Goal: Task Accomplishment & Management: Manage account settings

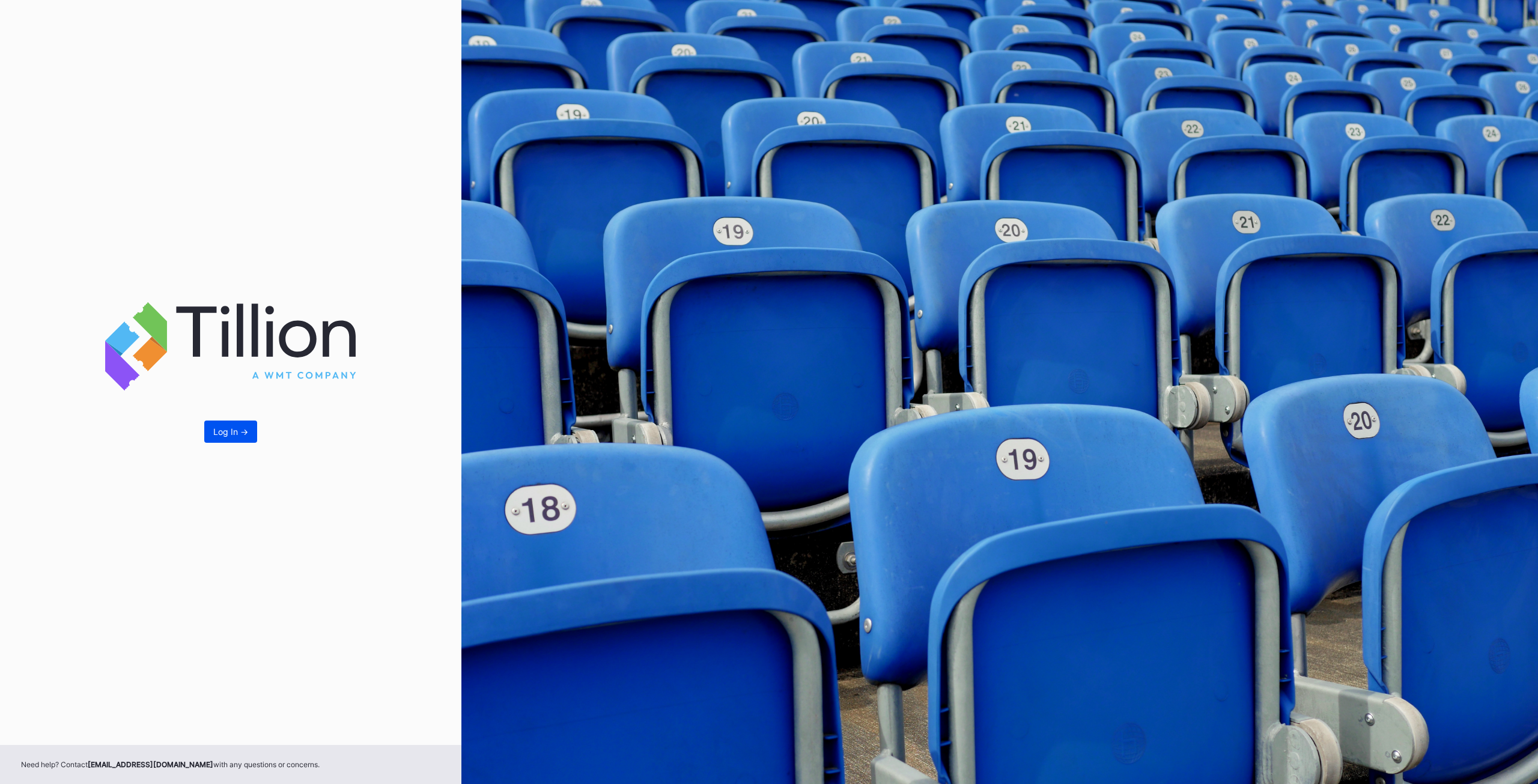
click at [214, 431] on div "Log In ->" at bounding box center [231, 432] width 35 height 11
click at [220, 425] on button "Log In ->" at bounding box center [230, 432] width 53 height 22
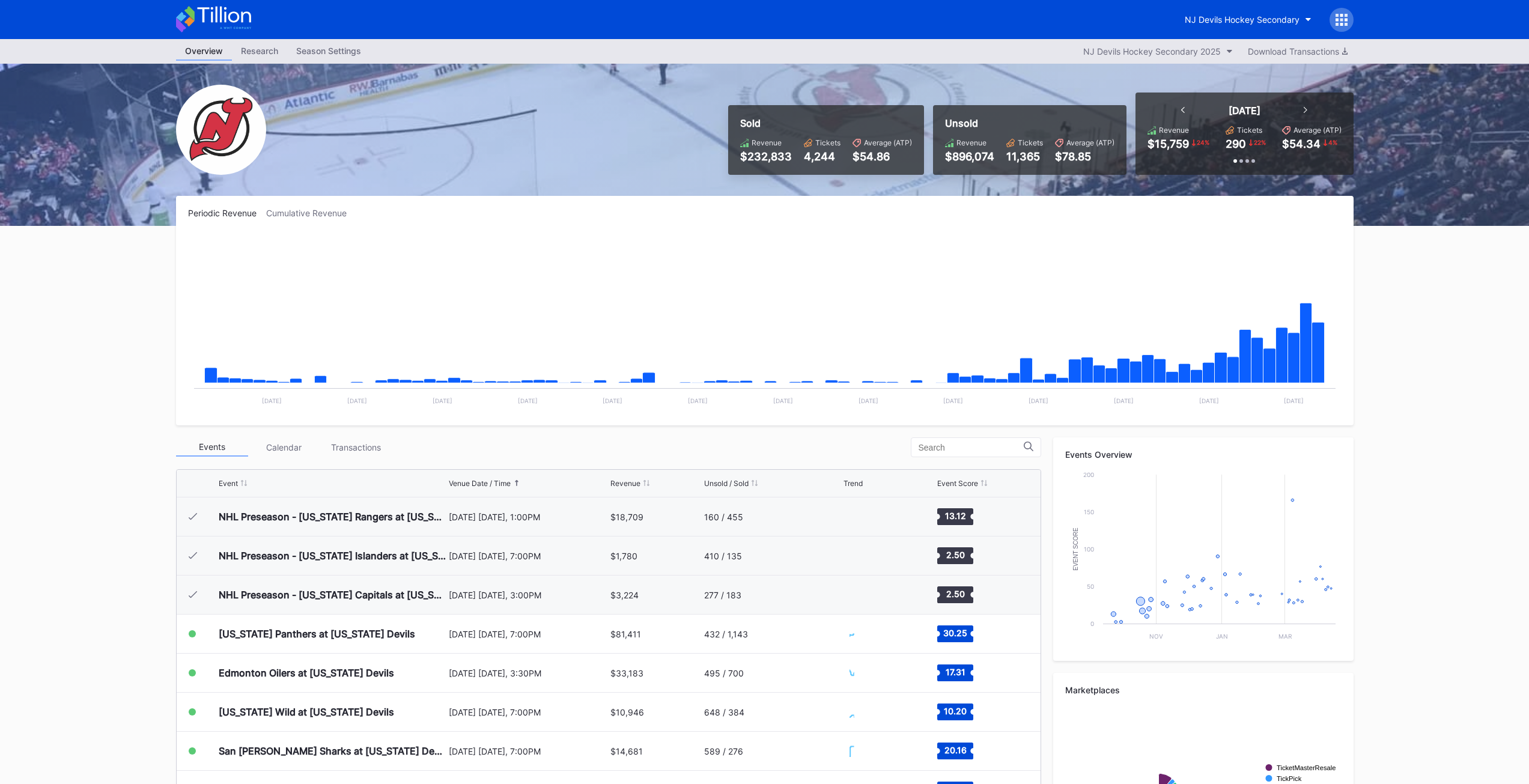
scroll to position [117, 0]
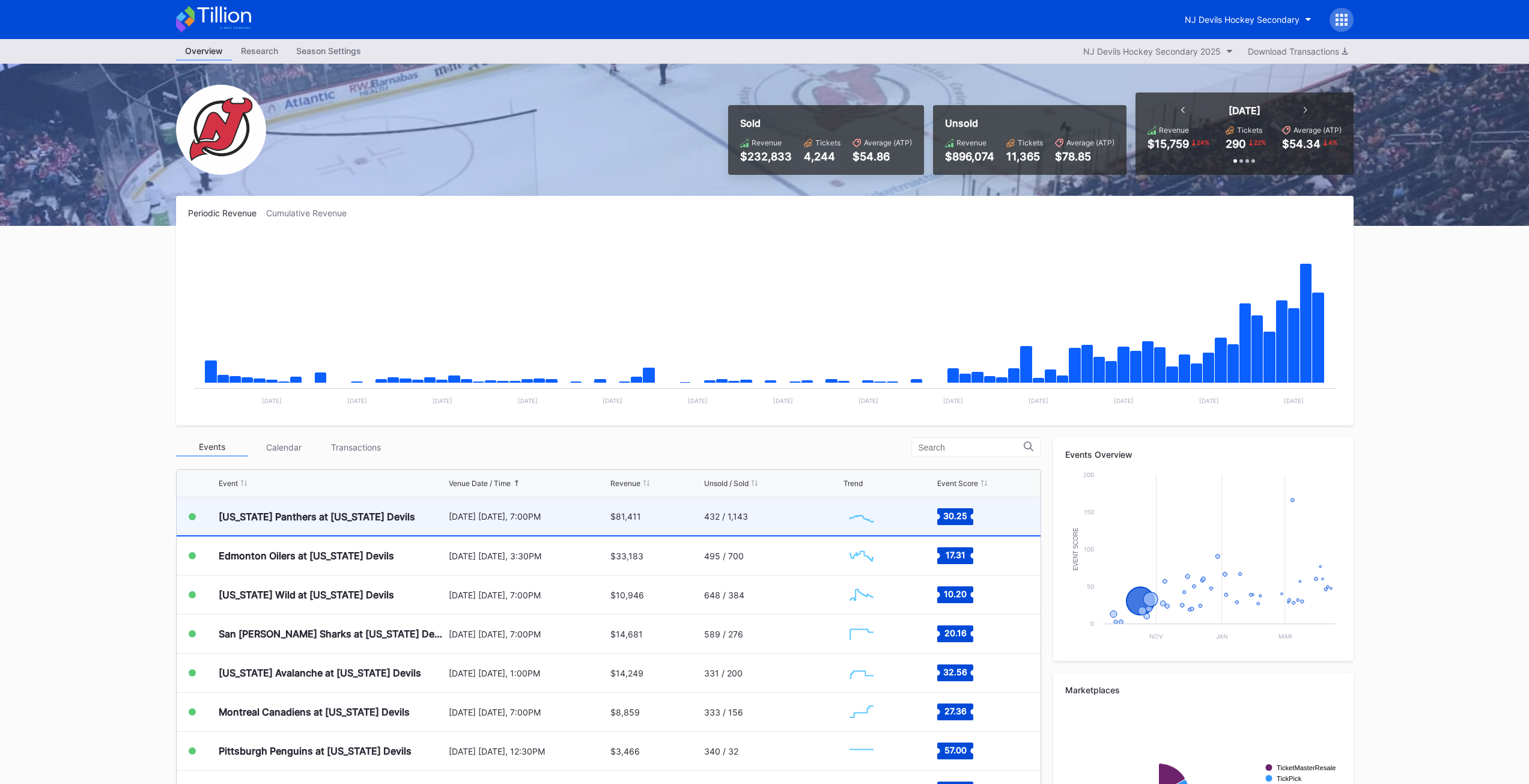
click at [783, 519] on div "432 / 1,143" at bounding box center [773, 516] width 137 height 38
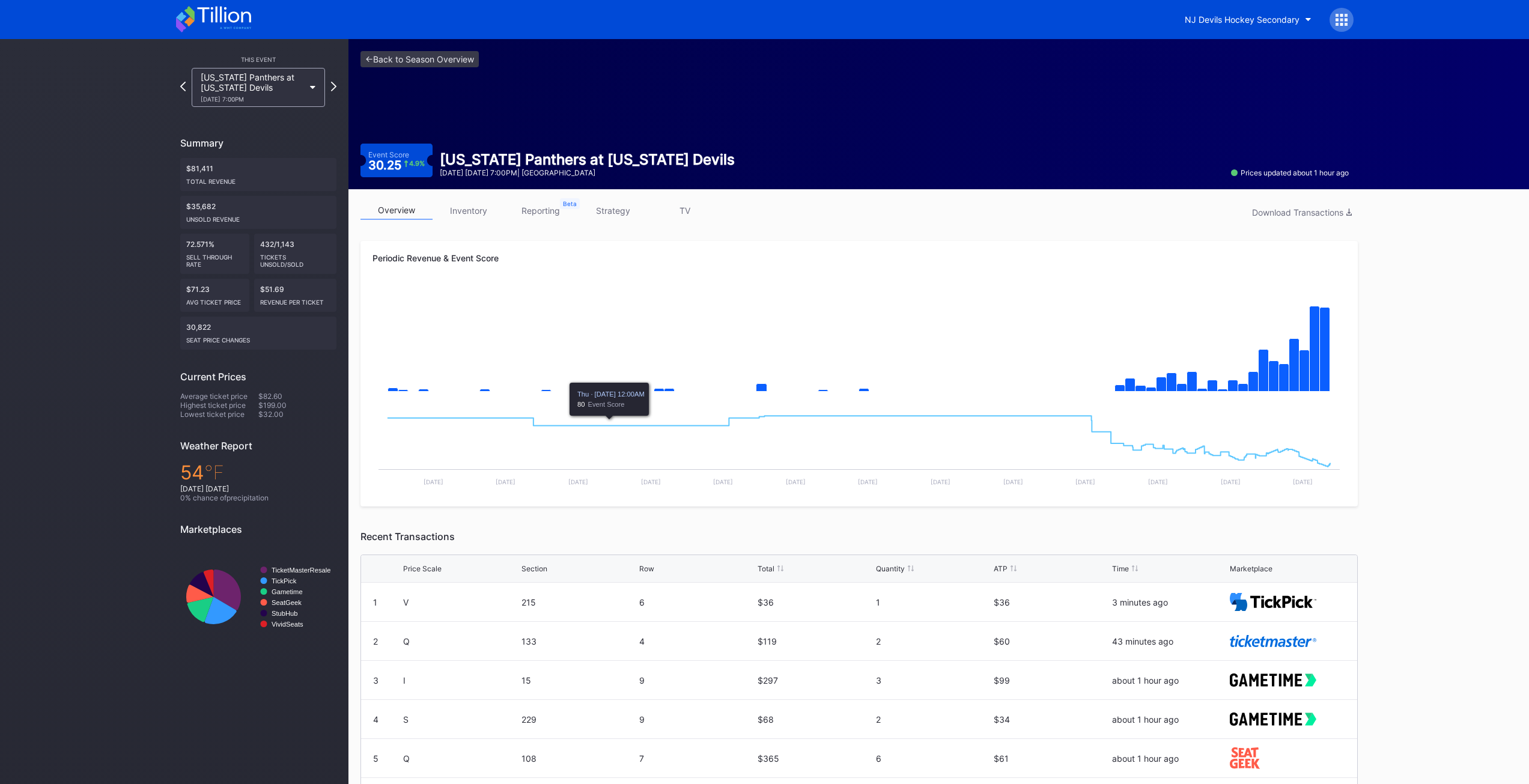
click at [466, 214] on link "inventory" at bounding box center [468, 210] width 72 height 19
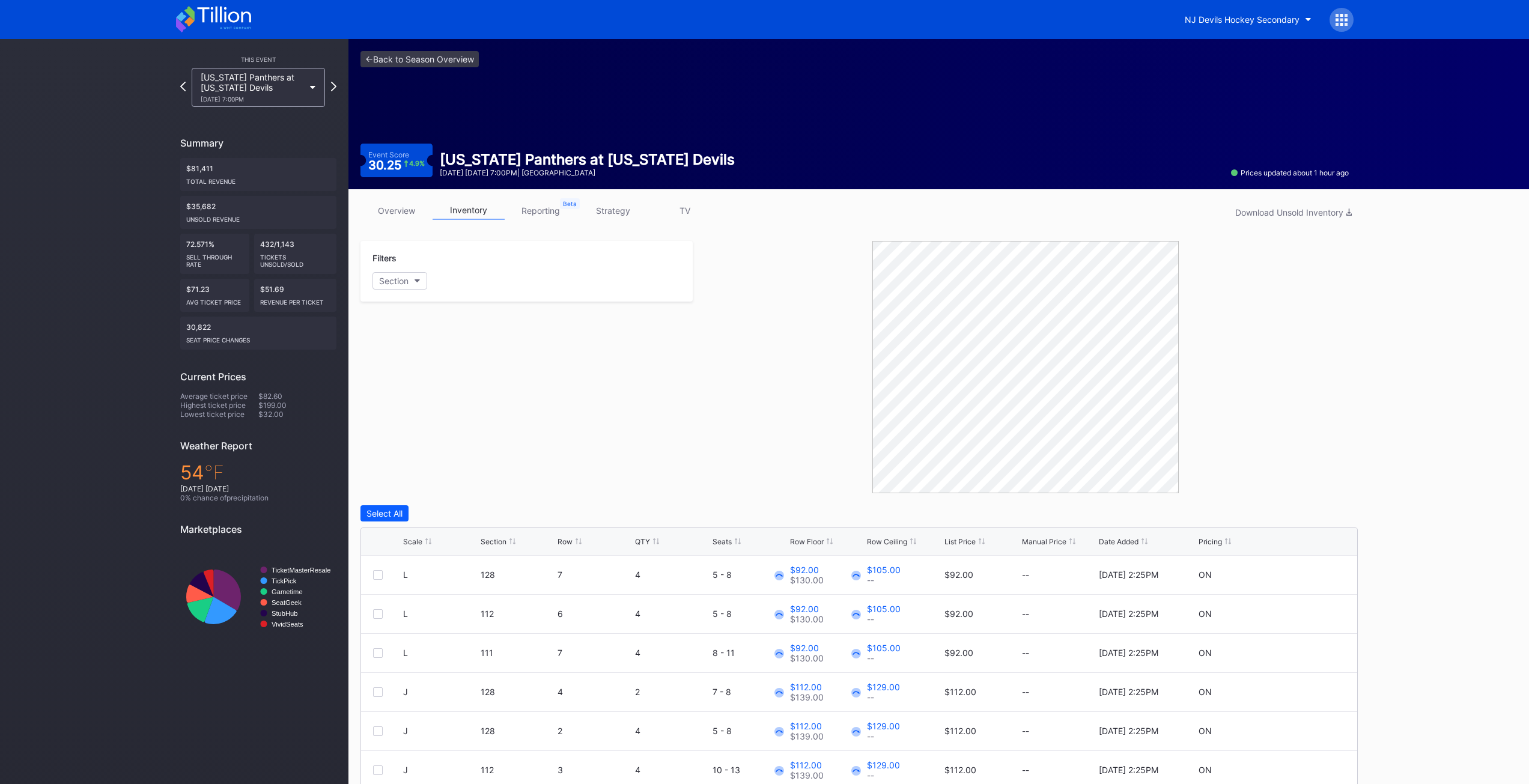
click at [437, 276] on div "Section" at bounding box center [526, 281] width 308 height 17
click at [426, 282] on button "Section" at bounding box center [400, 281] width 54 height 17
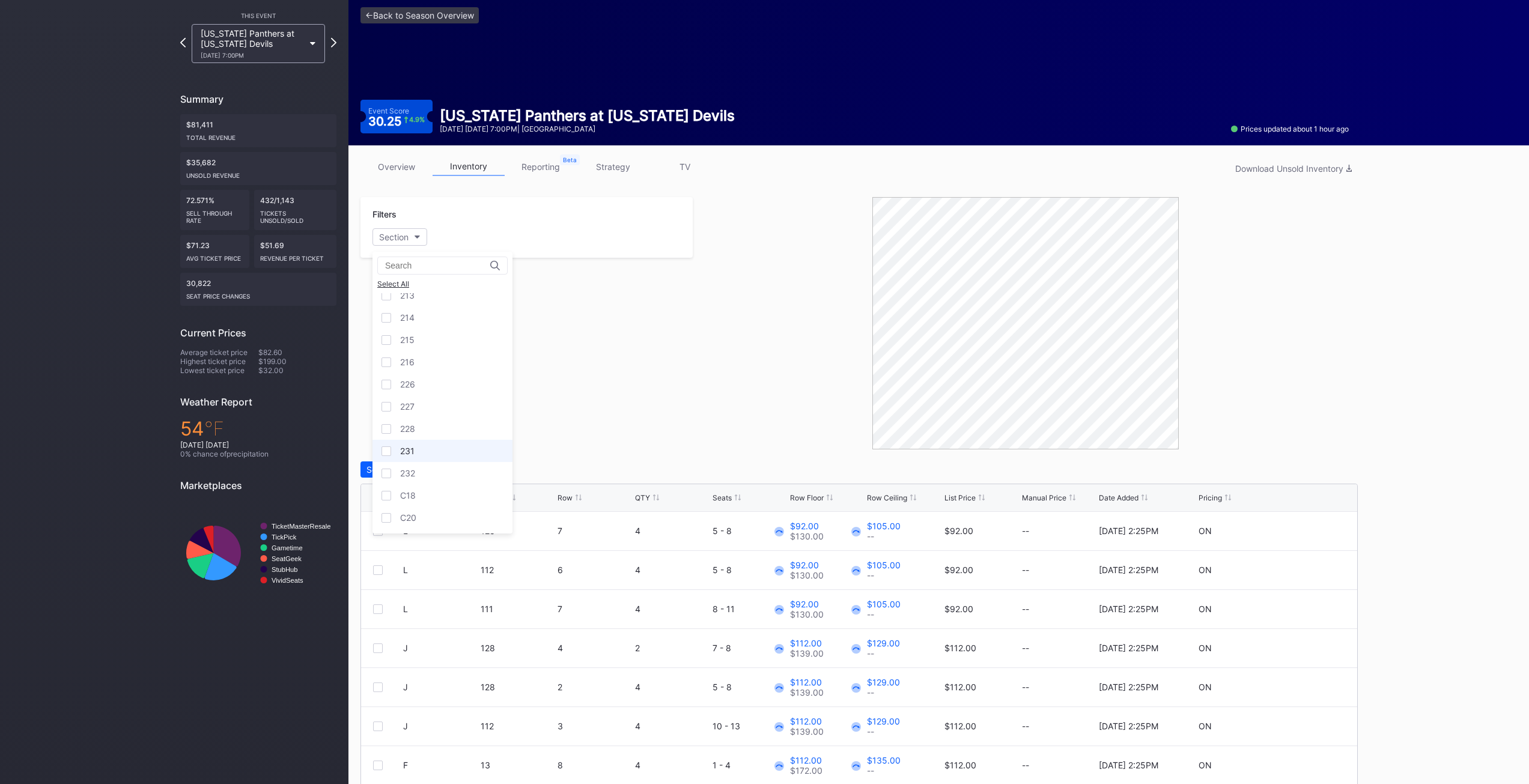
scroll to position [87, 0]
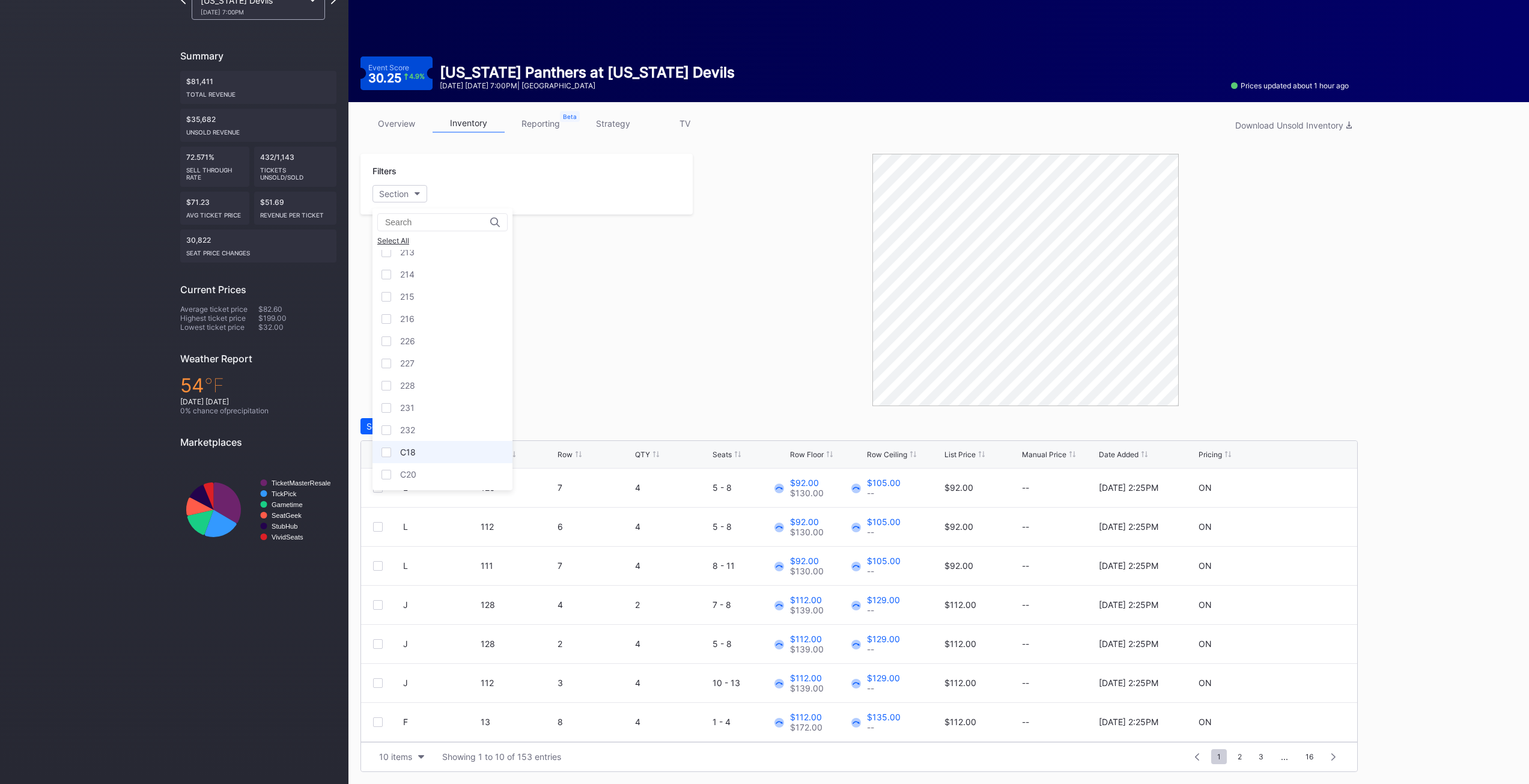
click at [419, 451] on div "C18" at bounding box center [442, 452] width 140 height 22
click at [412, 473] on div "C20" at bounding box center [408, 474] width 16 height 11
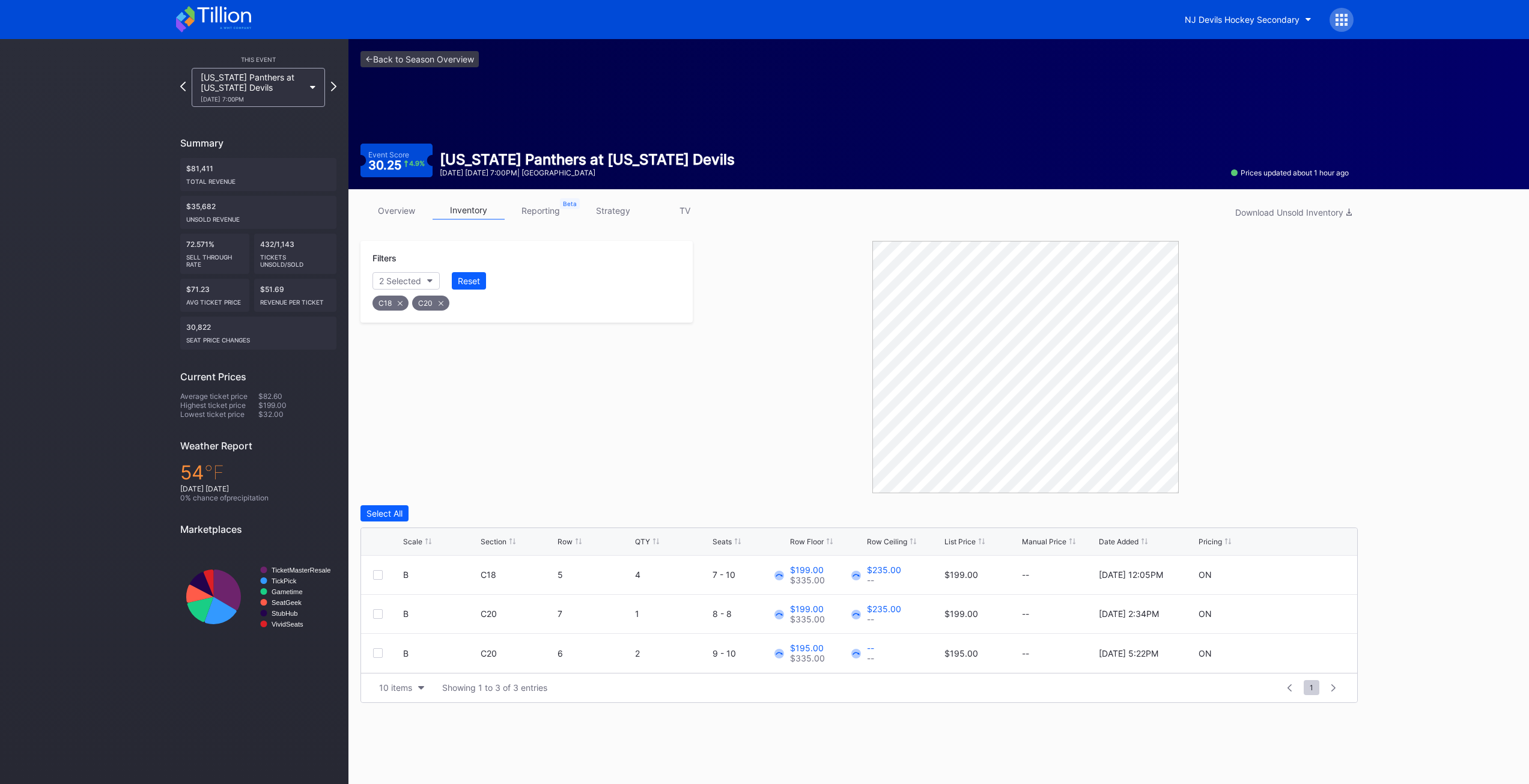
scroll to position [0, 0]
click at [377, 576] on div at bounding box center [378, 575] width 10 height 10
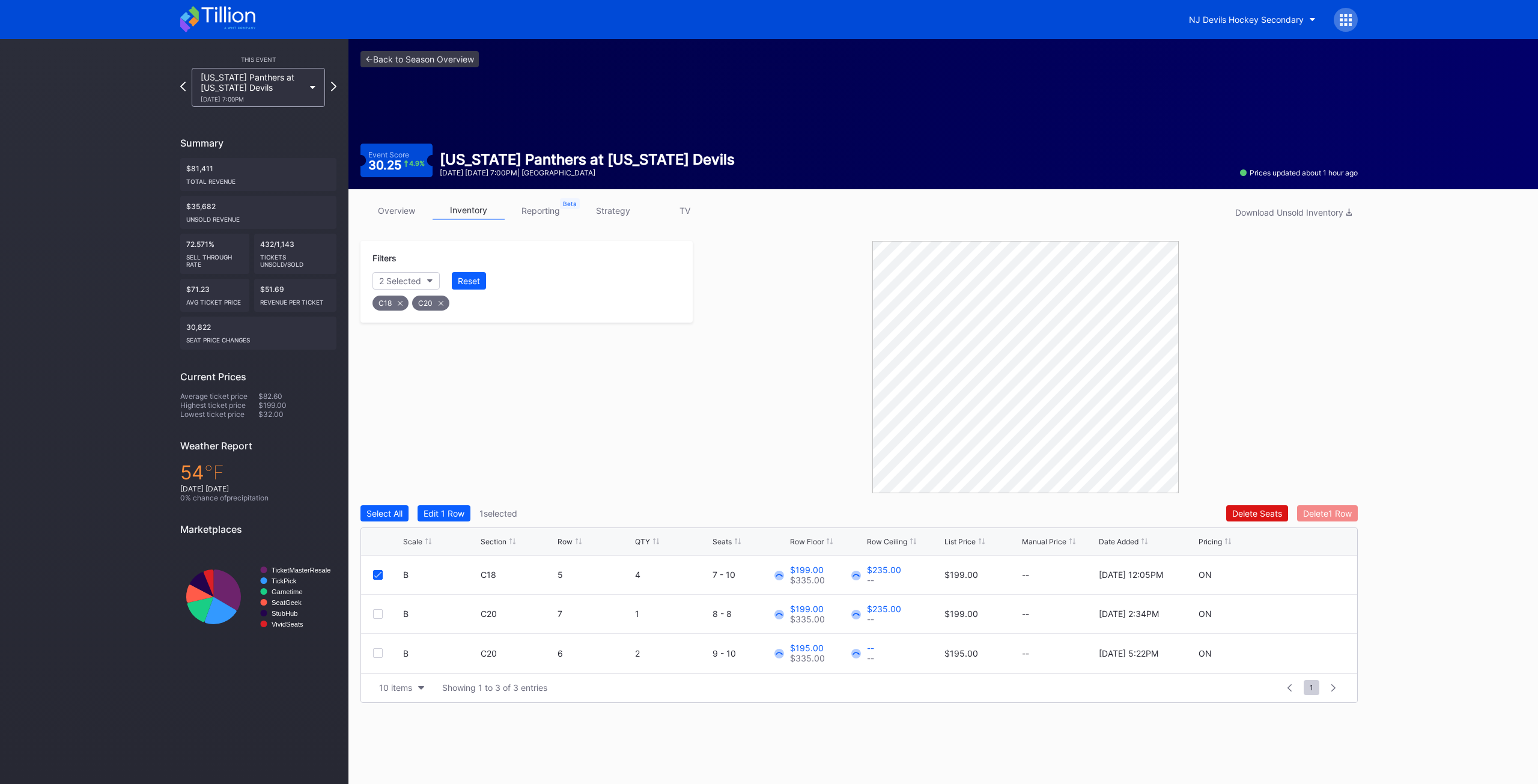
click at [1334, 512] on div "Delete 1 Row" at bounding box center [1327, 513] width 49 height 11
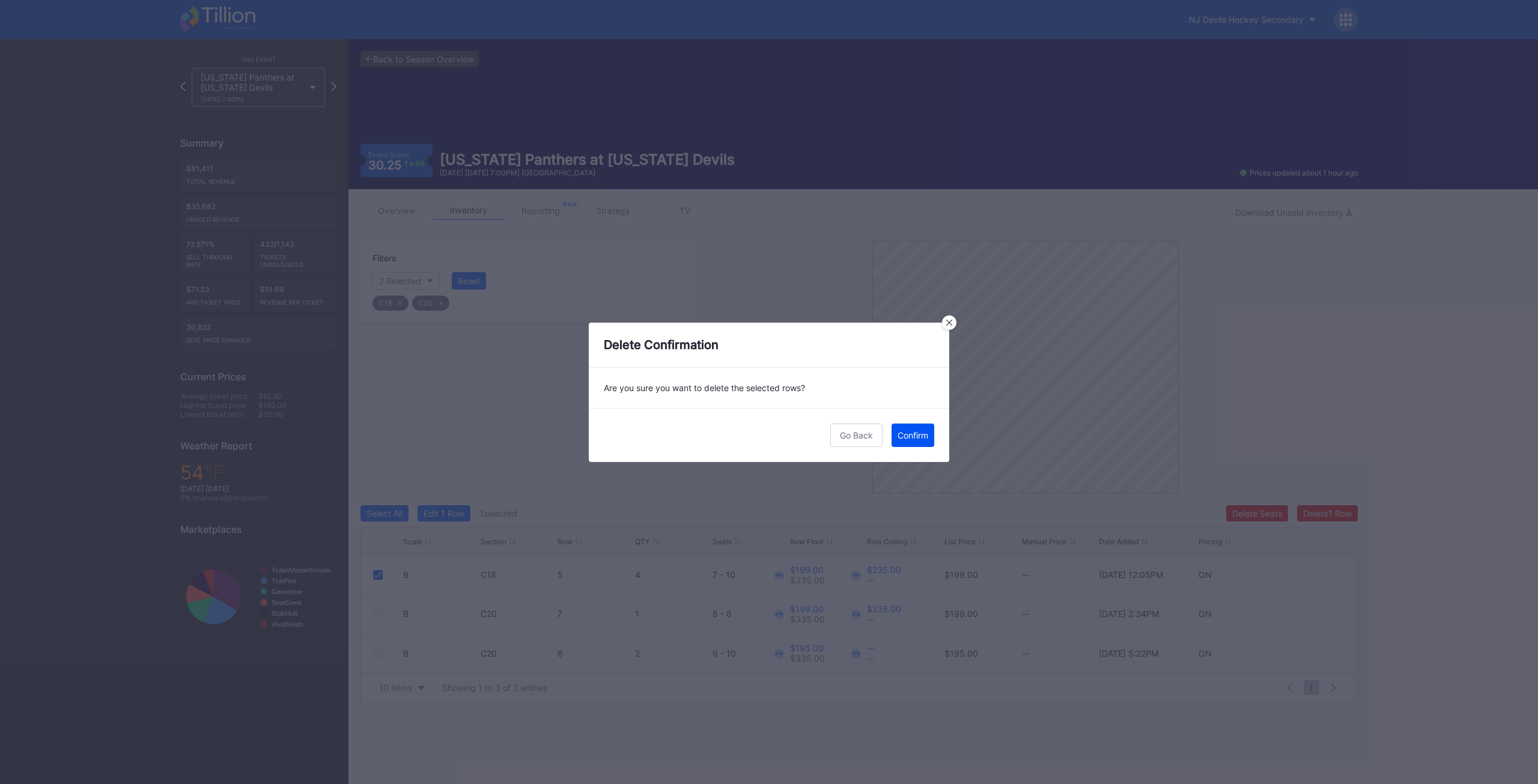
click at [910, 435] on div "Confirm" at bounding box center [913, 435] width 31 height 11
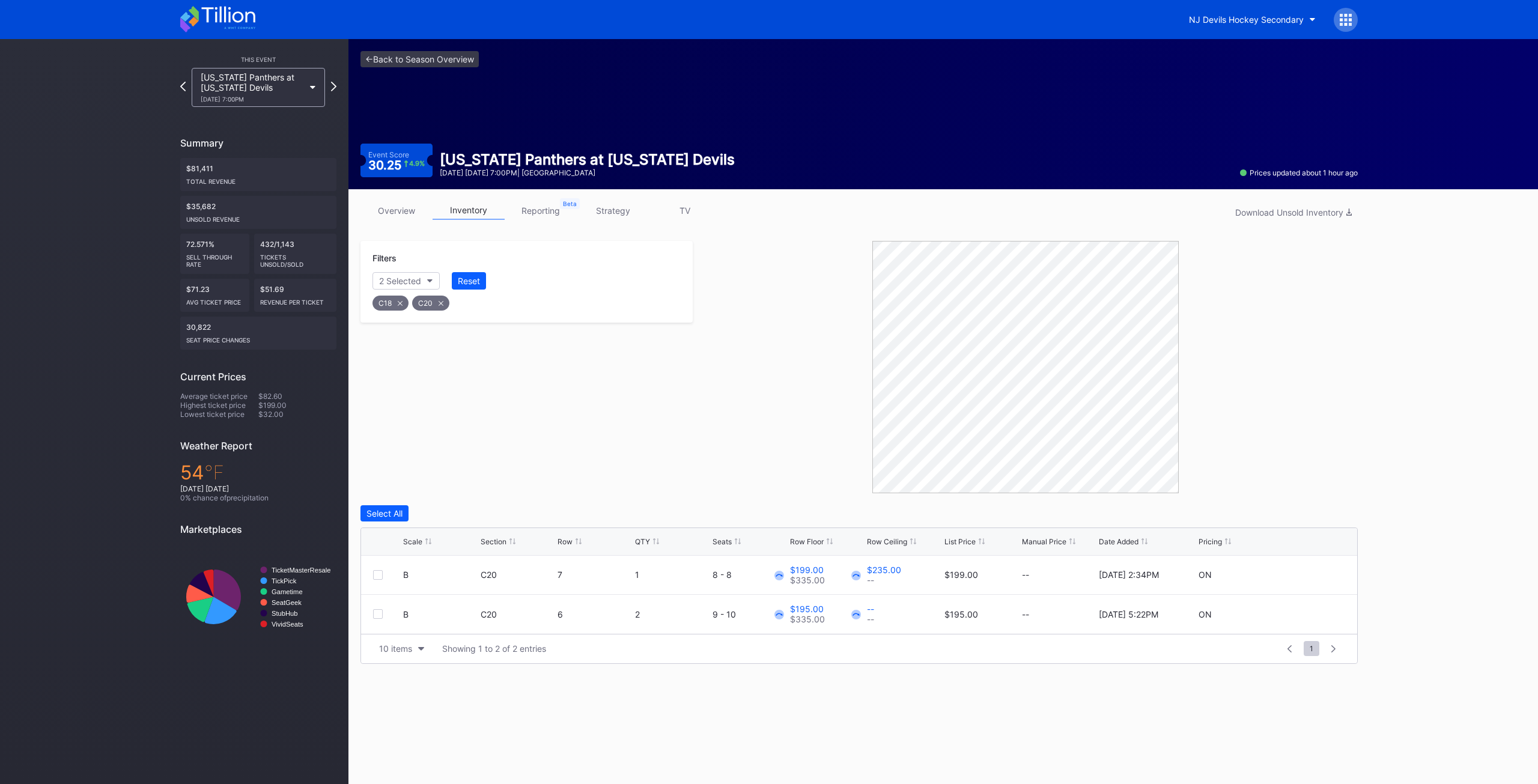
click at [408, 209] on link "overview" at bounding box center [396, 210] width 72 height 19
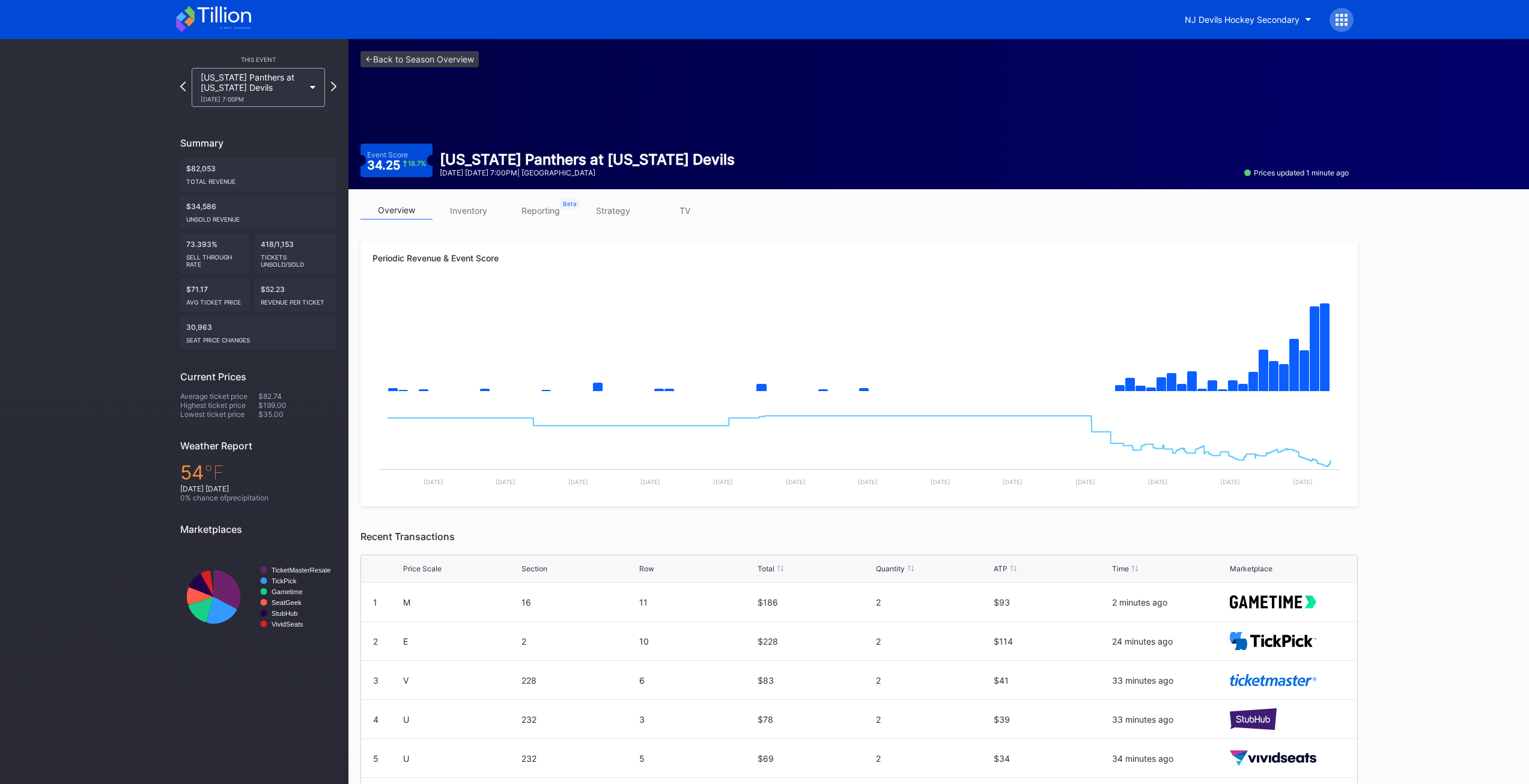
click at [292, 95] on div "Florida Panthers at New Jersey Devils 10/16 Thursday 7:00PM" at bounding box center [252, 88] width 103 height 31
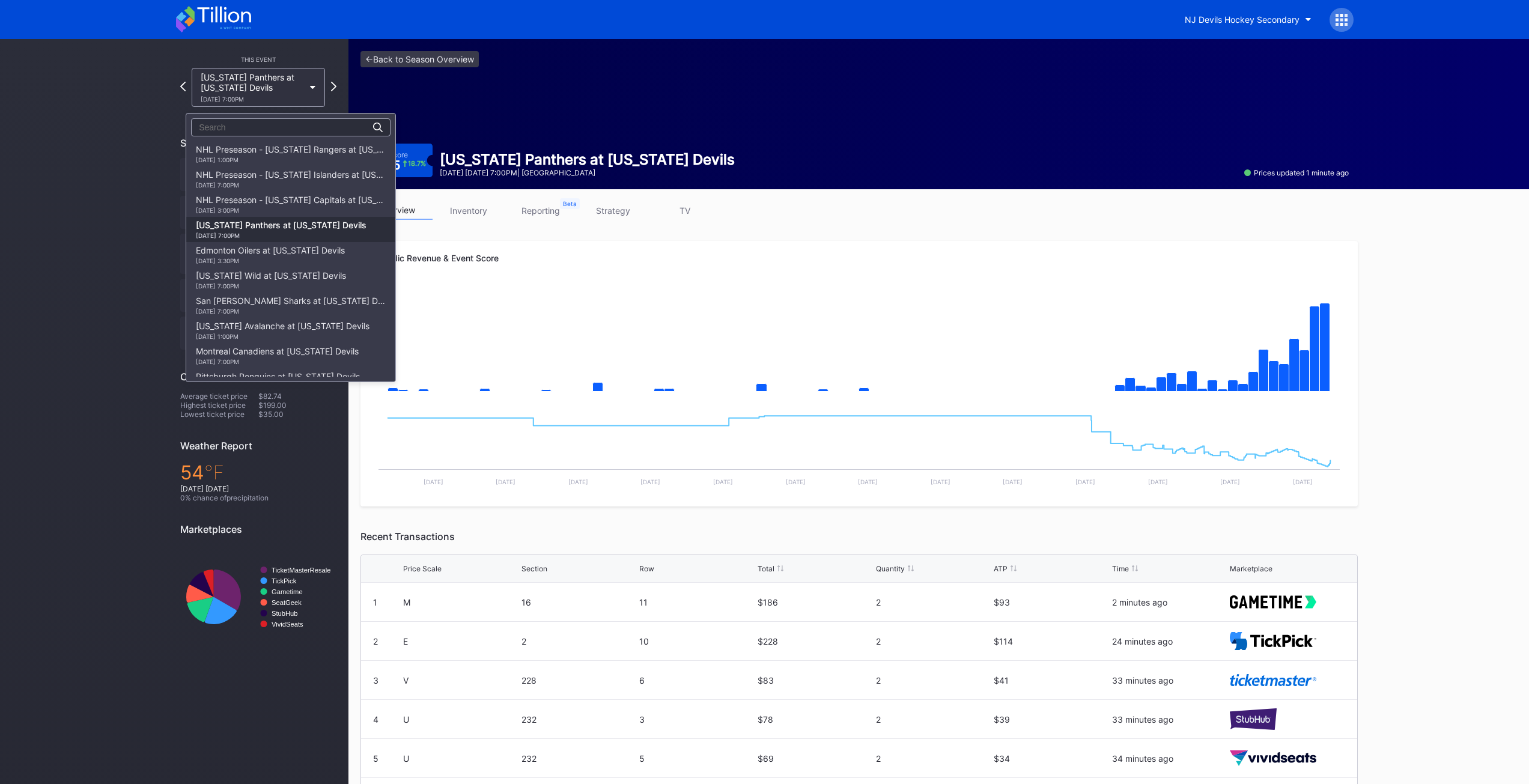
scroll to position [75, 0]
click at [300, 174] on div "Edmonton Oilers at New Jersey Devils 10/18 Saturday 3:30PM" at bounding box center [270, 179] width 149 height 19
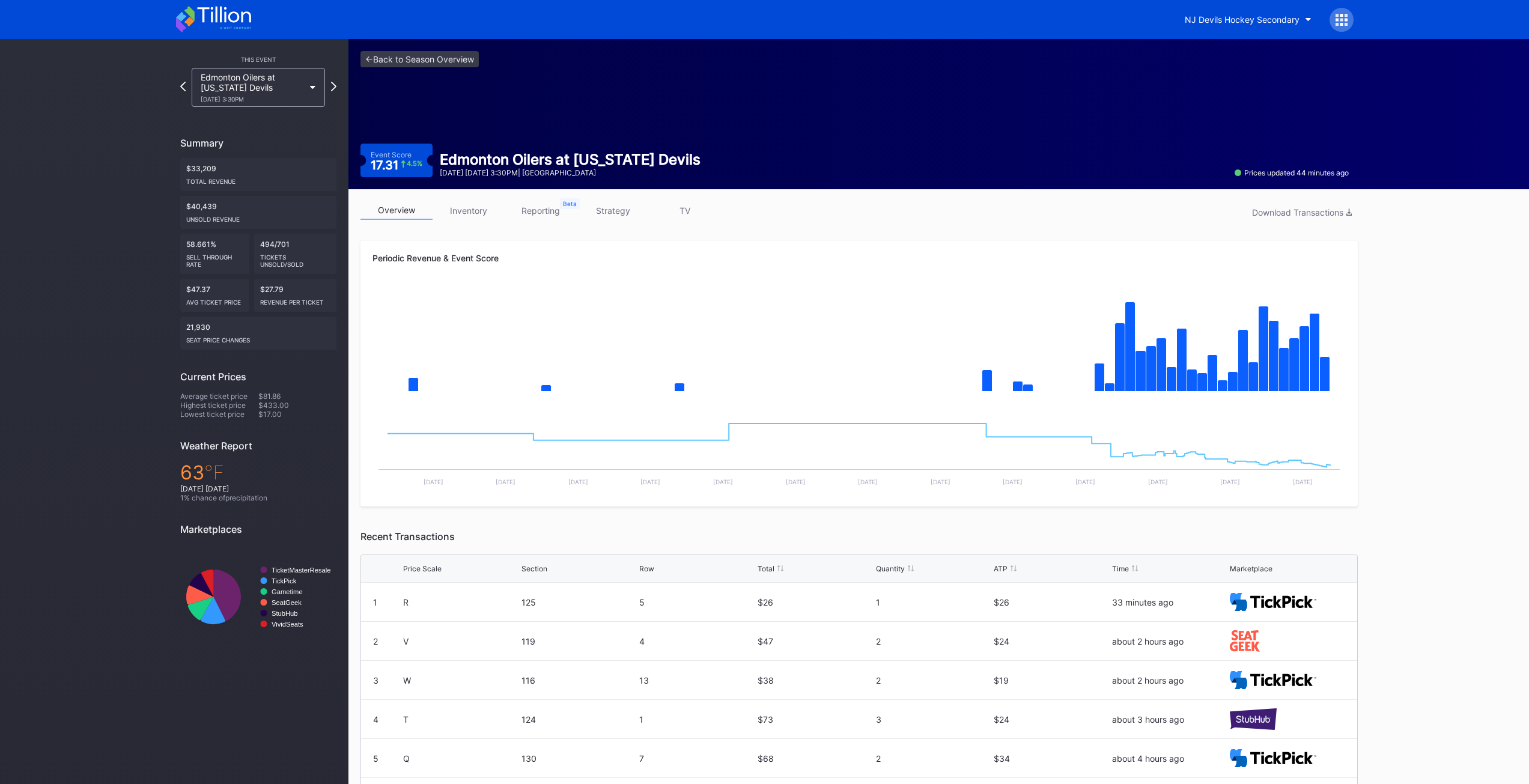
click at [299, 92] on div "Edmonton Oilers at New Jersey Devils 10/18 Saturday 3:30PM" at bounding box center [252, 88] width 103 height 31
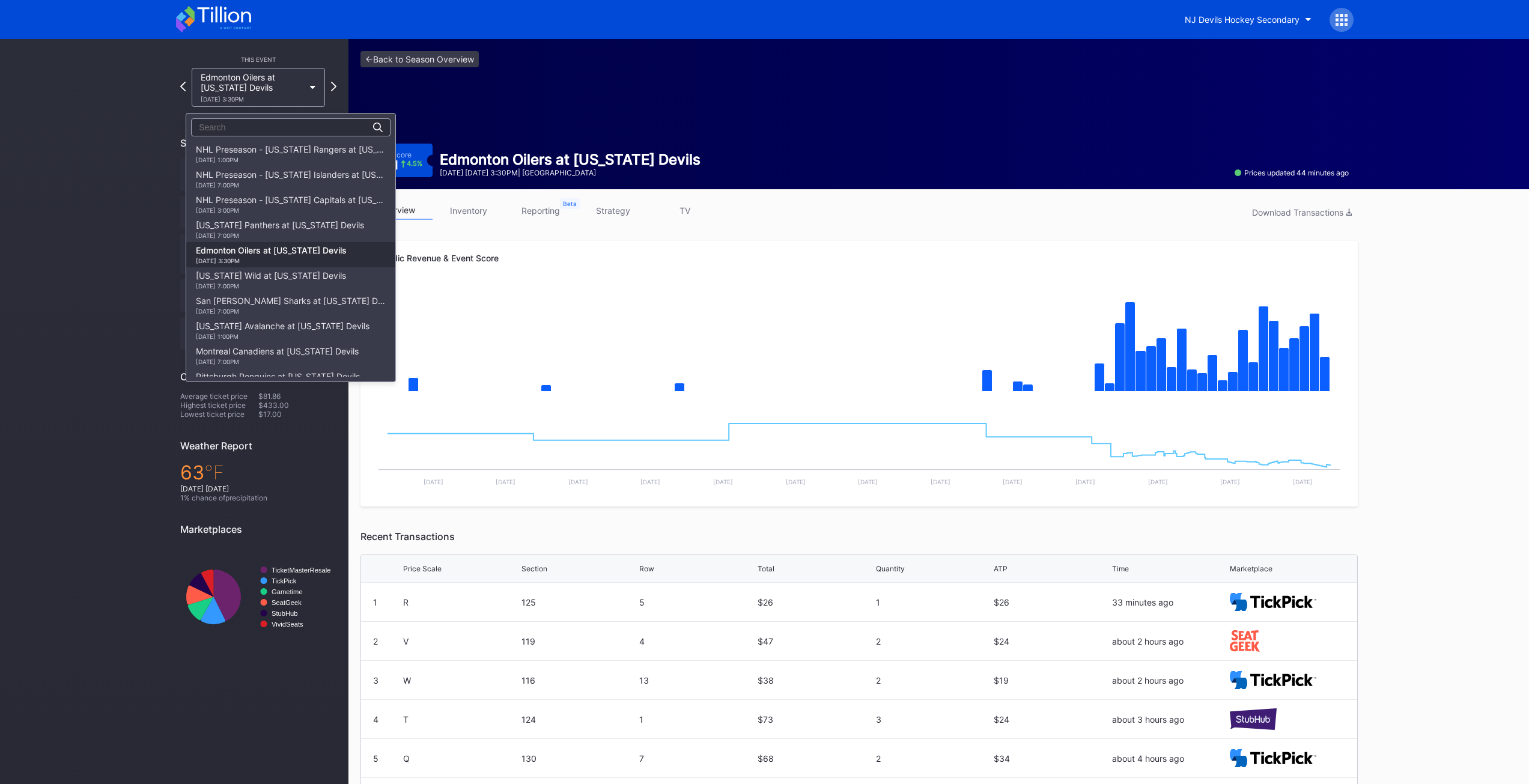
scroll to position [101, 0]
click at [285, 175] on div "Minnesota Wild at New Jersey Devils 10/22 Wednesday 7:00PM" at bounding box center [271, 179] width 150 height 19
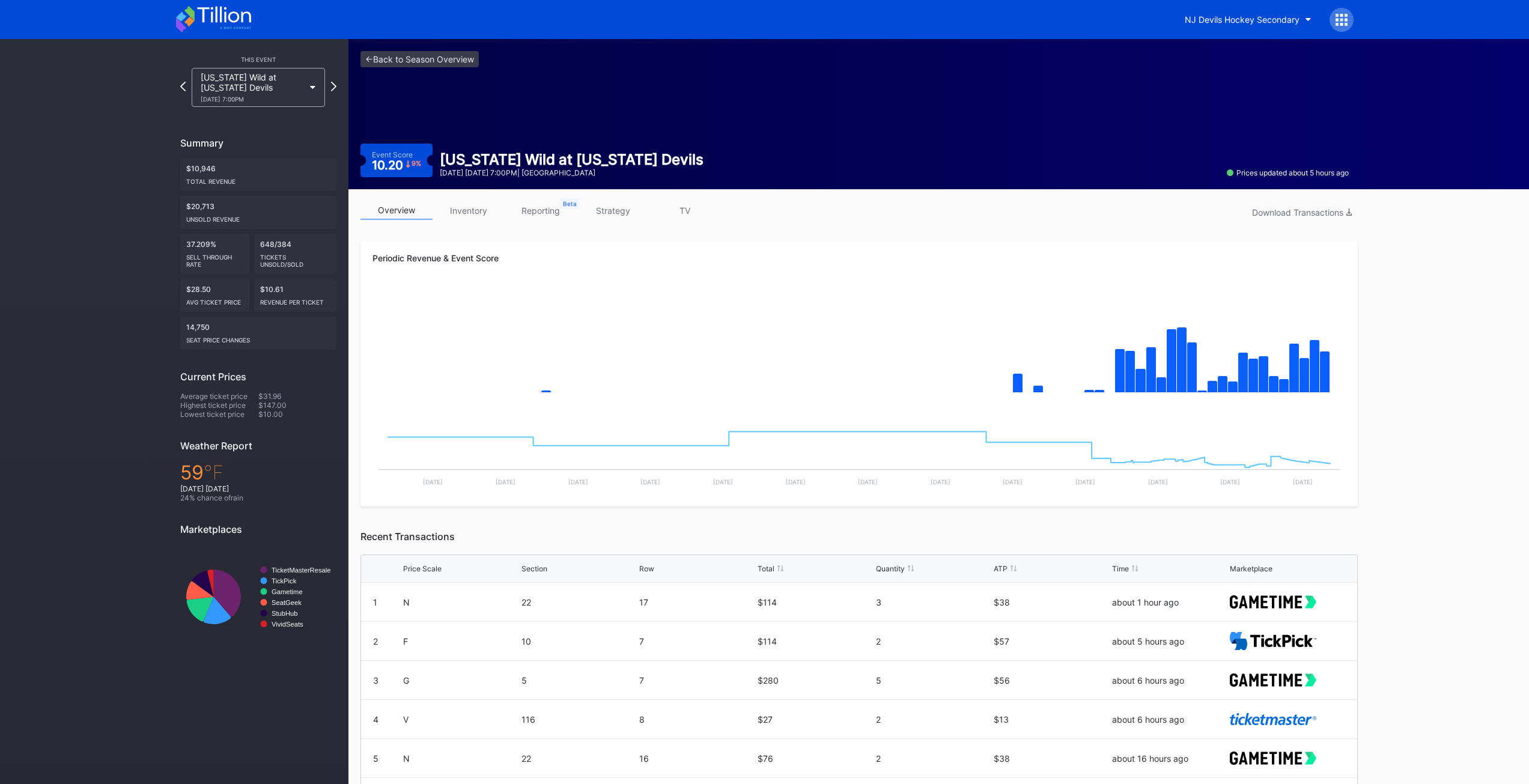
click at [281, 90] on div "Minnesota Wild at New Jersey Devils 10/22 Wednesday 7:00PM" at bounding box center [252, 88] width 103 height 31
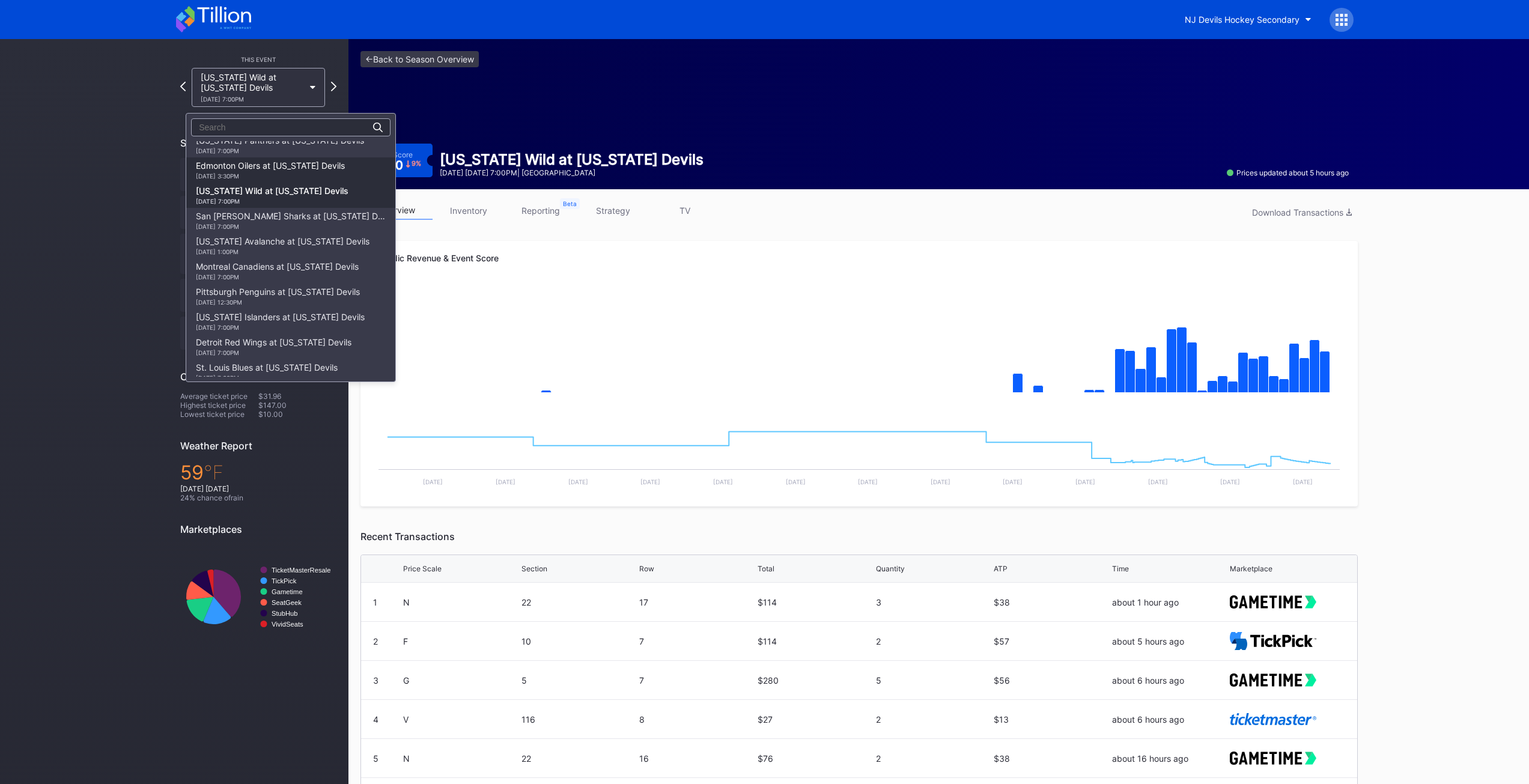
scroll to position [66, 0]
click at [289, 169] on div "[DATE] 7:00PM" at bounding box center [280, 169] width 168 height 7
